Goal: Transaction & Acquisition: Purchase product/service

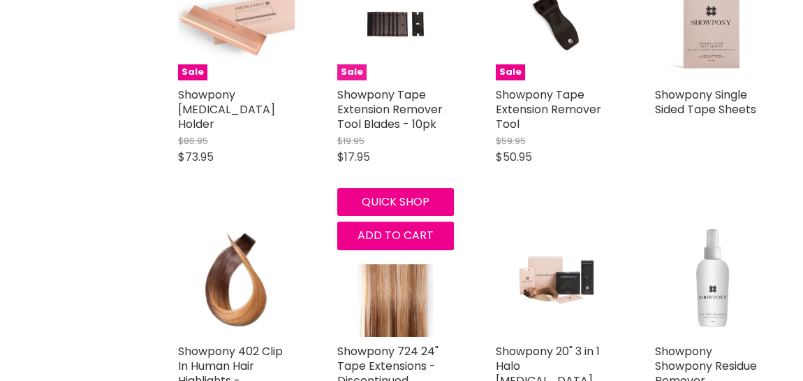
scroll to position [629, 0]
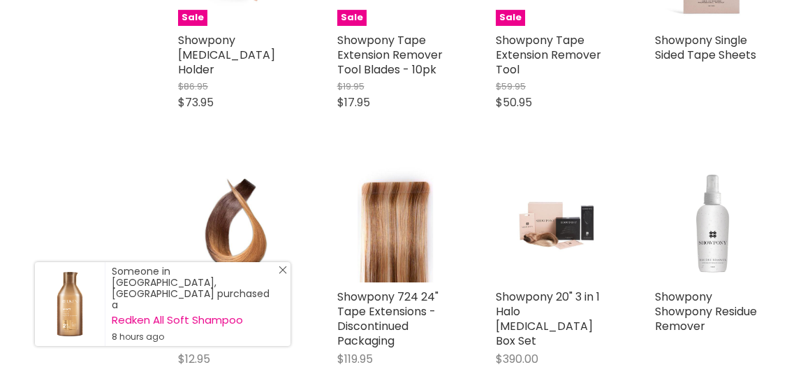
click at [284, 273] on line "Close Icon" at bounding box center [282, 269] width 7 height 7
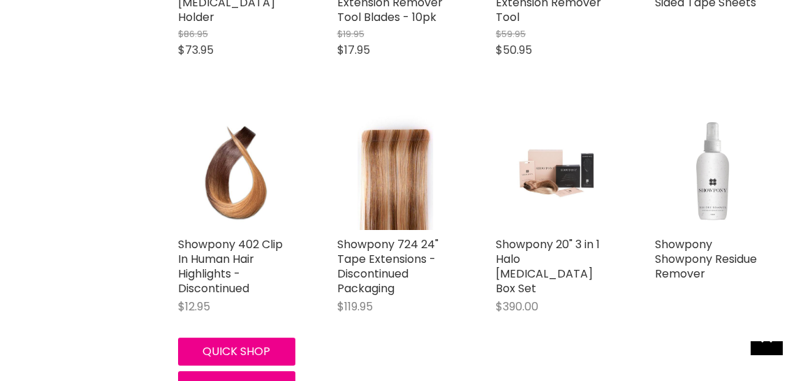
scroll to position [698, 0]
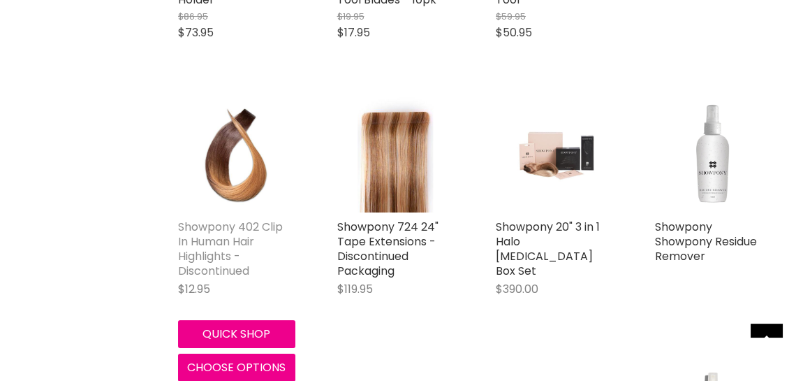
click at [235, 235] on link "Showpony 402 Clip In Human Hair Highlights - Discontinued" at bounding box center [230, 249] width 105 height 60
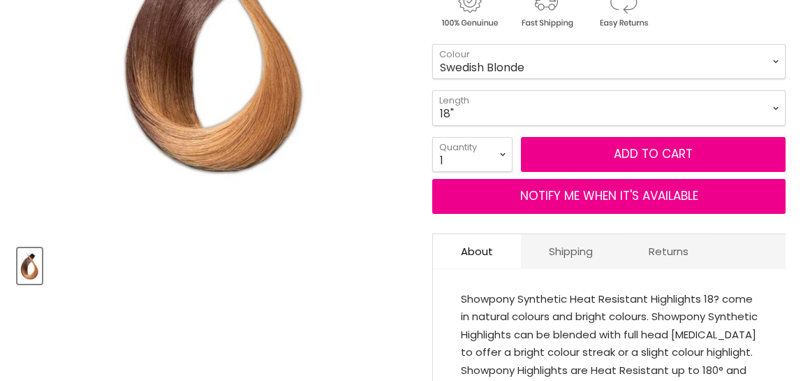
scroll to position [279, 0]
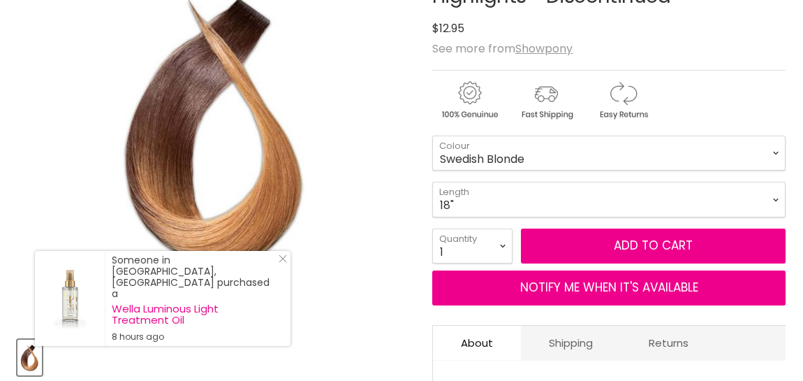
click at [283, 262] on line "Close Icon" at bounding box center [282, 258] width 7 height 7
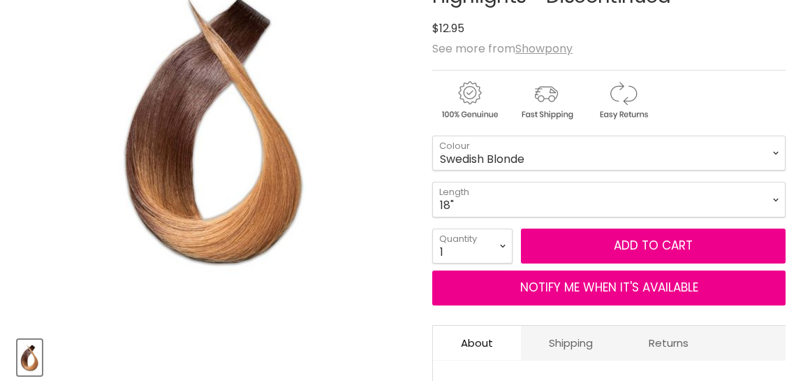
scroll to position [419, 0]
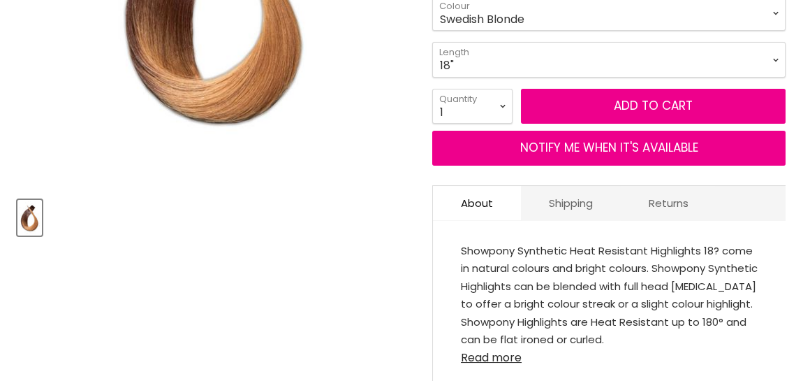
click at [485, 355] on link "Read more" at bounding box center [609, 353] width 297 height 21
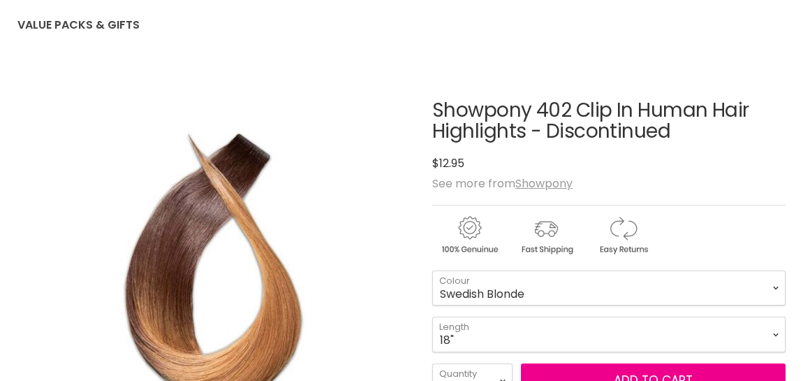
scroll to position [140, 0]
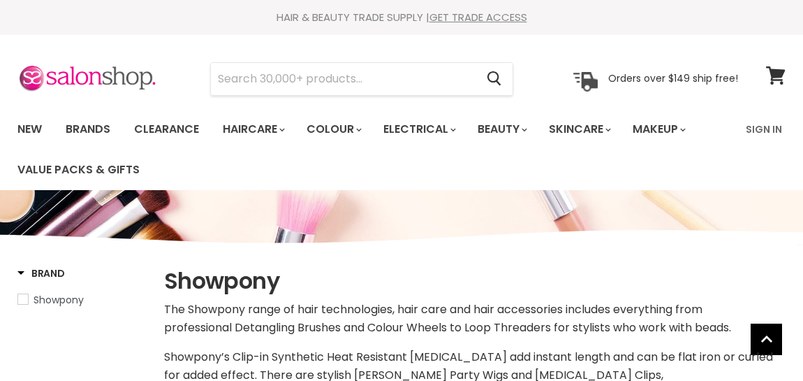
scroll to position [779, 0]
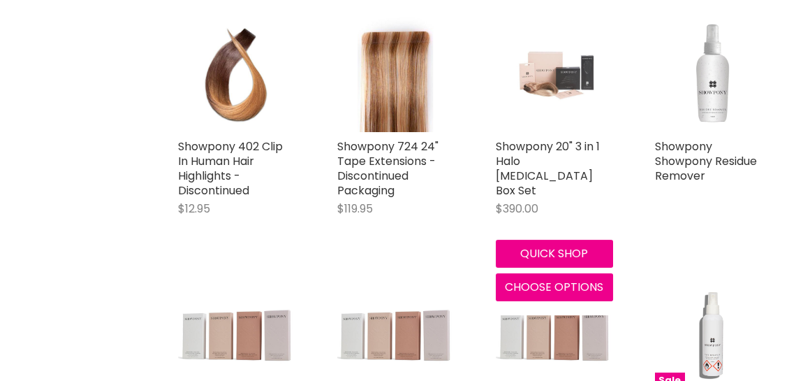
click at [556, 102] on img "Main content" at bounding box center [554, 73] width 117 height 117
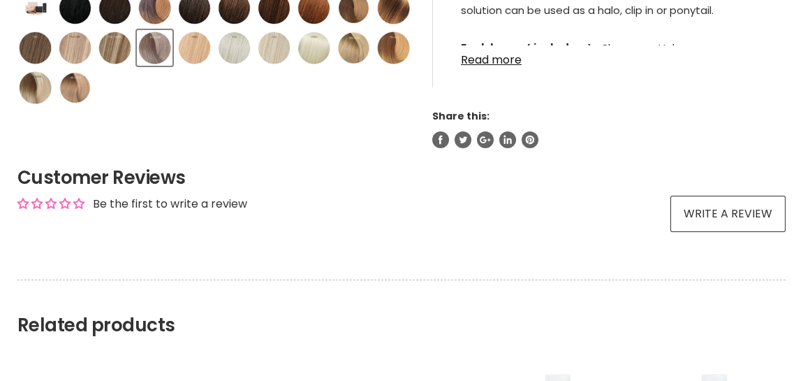
scroll to position [419, 0]
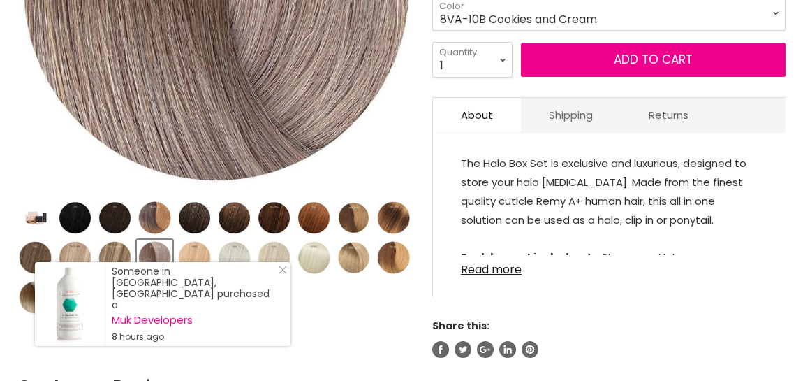
click at [402, 212] on img "Product thumbnails" at bounding box center [393, 217] width 33 height 33
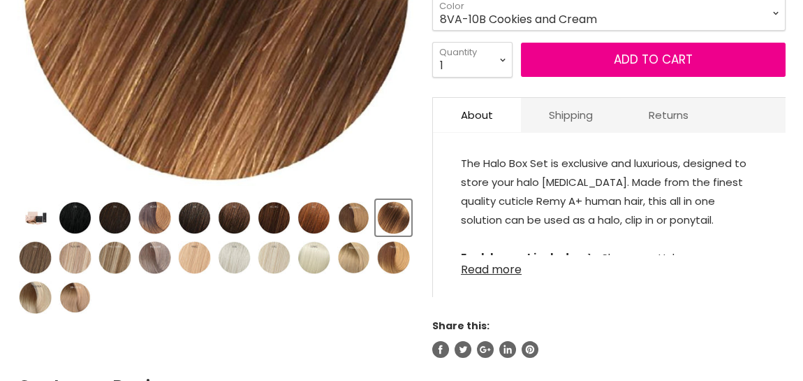
click at [499, 265] on link "Read more" at bounding box center [609, 265] width 297 height 21
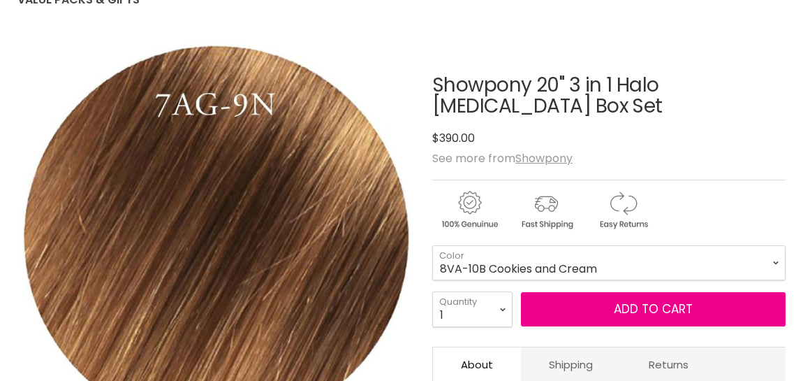
scroll to position [140, 0]
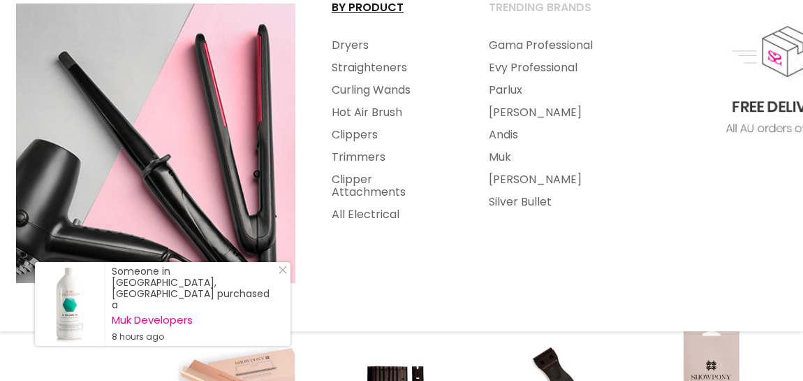
scroll to position [10, 0]
